Goal: Complete application form: Complete application form

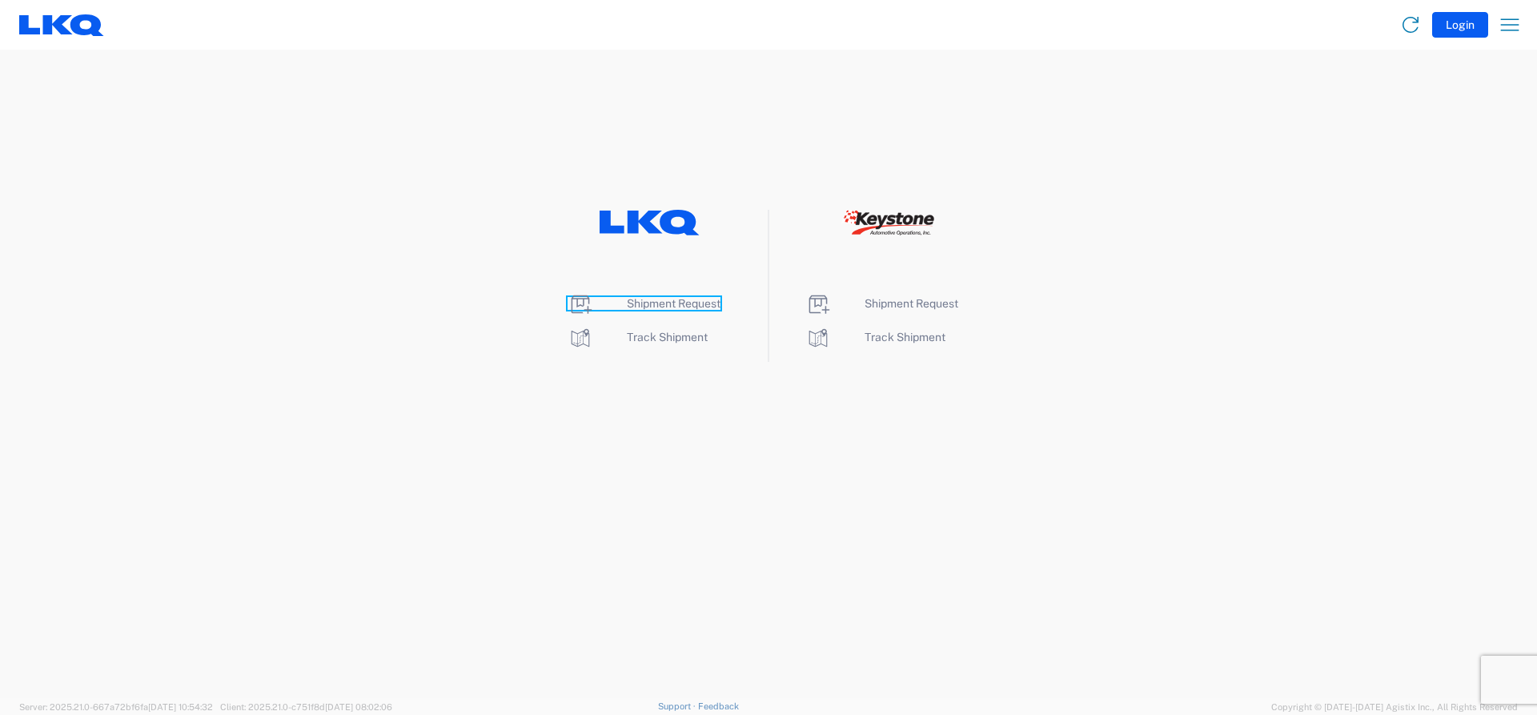
click at [632, 307] on span "Shipment Request" at bounding box center [674, 303] width 94 height 13
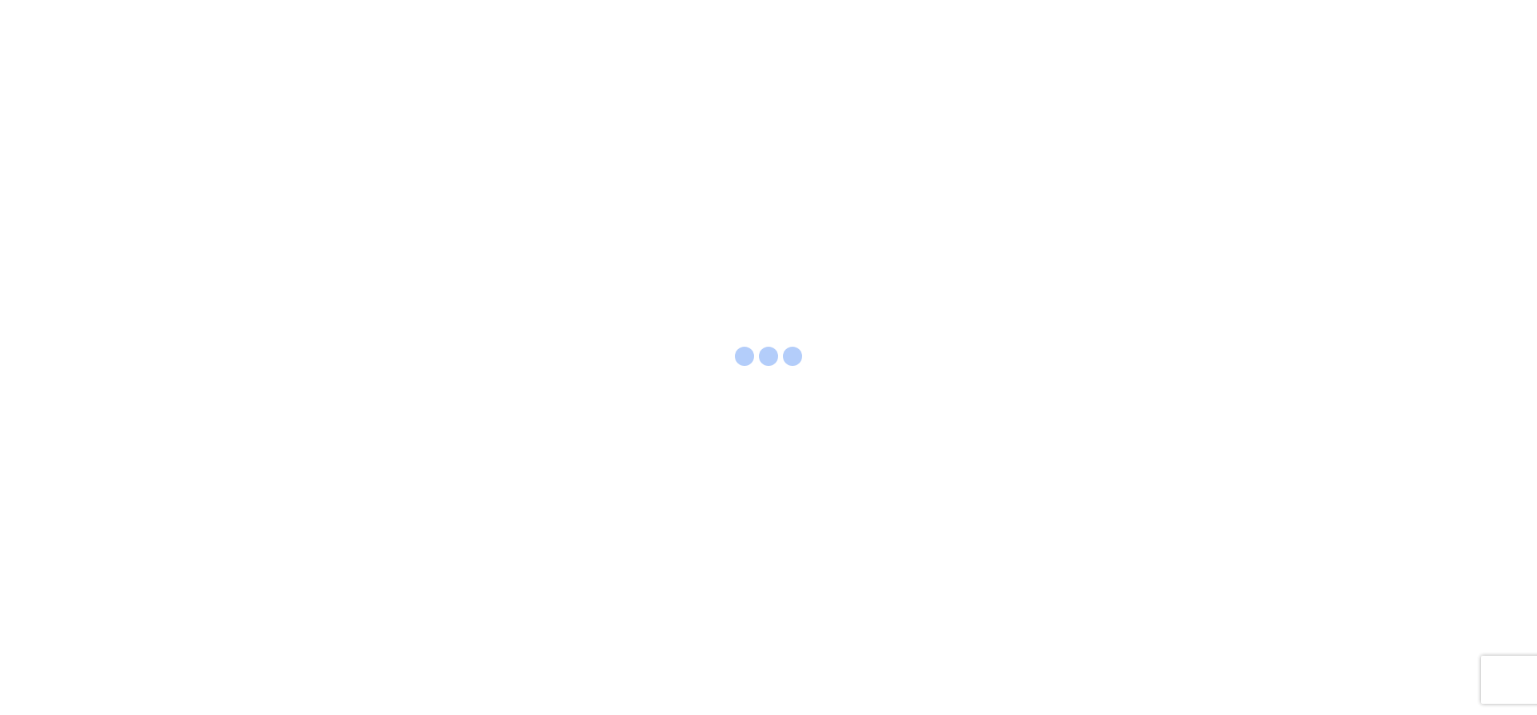
select select "FULL"
select select "LBS"
select select "IN"
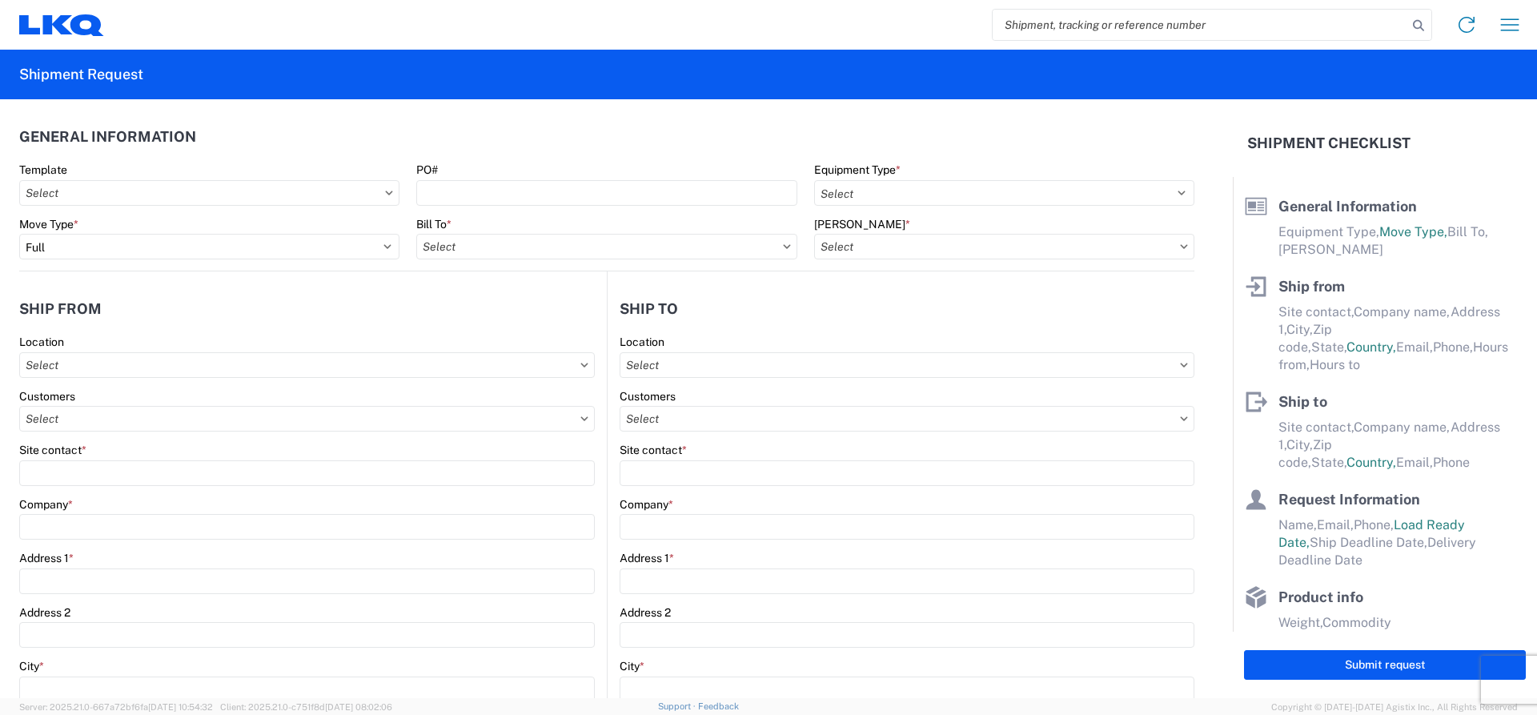
click at [1046, 17] on input "search" at bounding box center [1200, 25] width 415 height 30
type input "57084954"
